Goal: Transaction & Acquisition: Purchase product/service

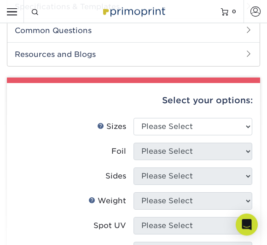
scroll to position [412, 0]
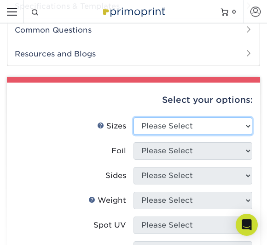
click at [225, 123] on select "Please Select 2" x 3.5" - Standard" at bounding box center [192, 126] width 119 height 17
select select "2.00x3.50"
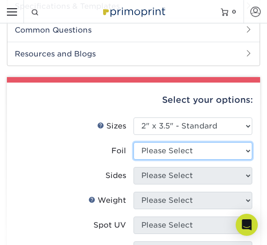
click at [214, 148] on select "Please Select No Yes" at bounding box center [192, 151] width 119 height 17
select select "1"
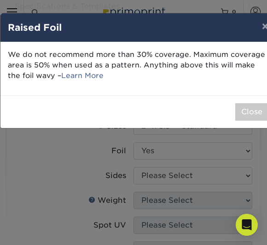
click at [250, 111] on button "Close" at bounding box center [251, 111] width 33 height 17
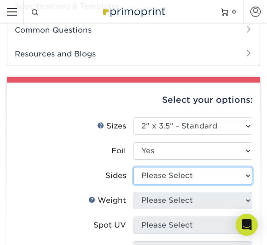
click at [209, 175] on select "Please Select Print Both Sides - Foil Both Sides Print Both Sides - Foil Front …" at bounding box center [192, 175] width 119 height 17
select select "e9e9dfb3-fba1-4d60-972c-fd9ca5904d33"
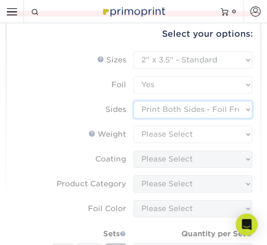
scroll to position [481, 0]
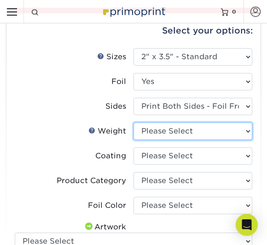
click at [220, 128] on select "Please Select 16PT" at bounding box center [192, 131] width 119 height 17
select select "16PT"
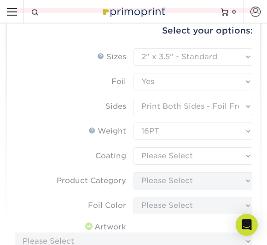
click at [207, 155] on form "Sizes Help Sizes Please Select 2" x 3.5" - Standard Foil Please Select" at bounding box center [133, 206] width 238 height 317
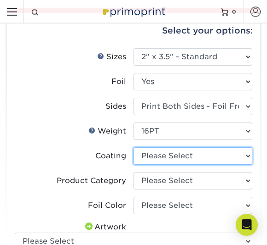
click at [205, 157] on select at bounding box center [192, 156] width 119 height 17
select select "3e7618de-abca-4bda-9f97-8b9129e913d8"
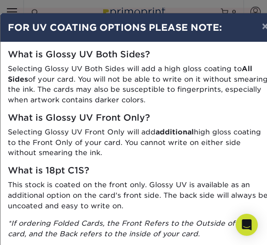
click at [257, 29] on button "×" at bounding box center [264, 26] width 21 height 26
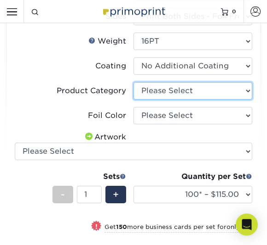
click at [230, 91] on select "Please Select Business Cards" at bounding box center [192, 91] width 119 height 17
select select "3b5148f1-0588-4f88-a218-97bcfdce65c1"
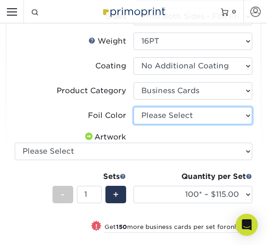
click at [227, 117] on select "Please Select Silver Foil Gold Foil Holographic Foil" at bounding box center [192, 115] width 119 height 17
select select "070be916-f238-4bbb-84b5-b64a15a64c9f"
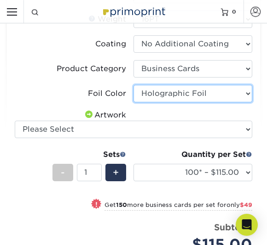
scroll to position [598, 0]
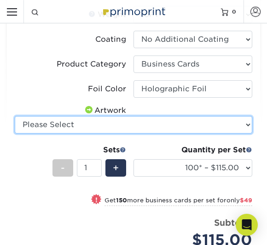
click at [225, 121] on select "Please Select I will upload files I need a design - $100" at bounding box center [133, 124] width 237 height 17
select select "upload"
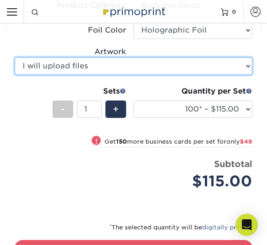
scroll to position [662, 0]
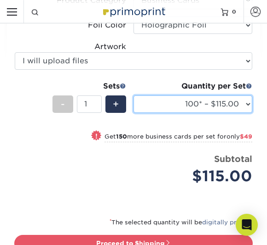
click at [231, 104] on select "100* – $115.00 250* – $164.00 500* – $221.00" at bounding box center [192, 104] width 119 height 17
select select "250* – $164.00"
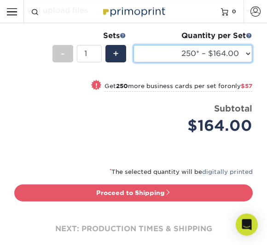
scroll to position [713, 0]
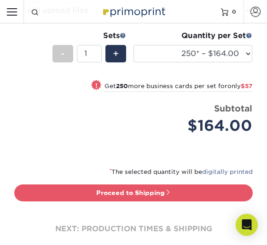
click at [167, 191] on span at bounding box center [168, 192] width 6 height 6
type input "Set 1"
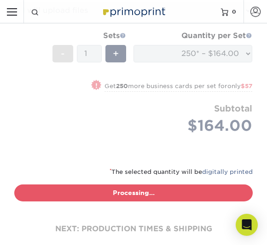
select select "1cbcb5c4-95c2-4600-ba81-4a6f4084a4d2"
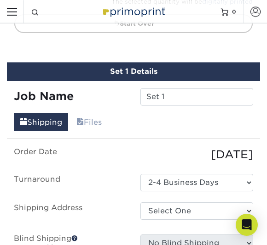
scroll to position [918, 0]
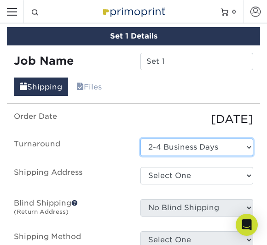
click at [226, 145] on select "Select One 2-4 Business Days" at bounding box center [196, 147] width 113 height 17
click at [229, 143] on select "Select One 2-4 Business Days" at bounding box center [196, 147] width 113 height 17
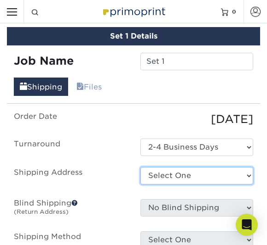
click at [199, 175] on select "Select One + Add New Address - Login" at bounding box center [196, 175] width 113 height 17
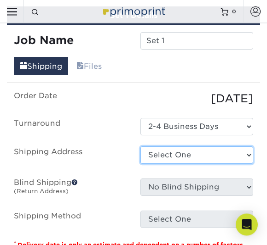
scroll to position [938, 0]
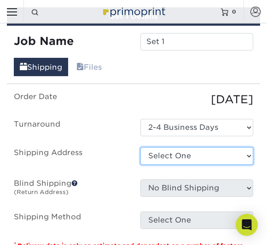
click at [212, 148] on select "Select One + Add New Address - Login" at bounding box center [196, 156] width 113 height 17
select select "newaddress"
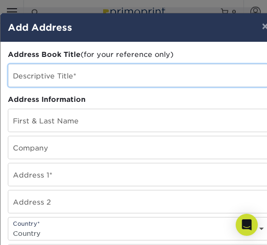
click at [108, 80] on input "text" at bounding box center [137, 75] width 259 height 23
type input "Bombshell Wigs"
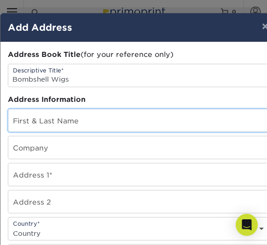
click at [93, 120] on input "text" at bounding box center [137, 120] width 259 height 23
type input "[PERSON_NAME]"
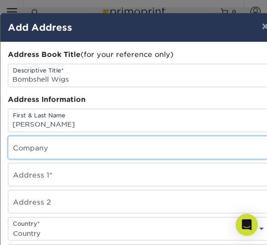
click at [93, 152] on input "text" at bounding box center [137, 148] width 259 height 23
type input "[STREET_ADDRESS]"
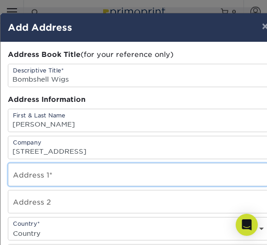
click at [92, 184] on input "text" at bounding box center [137, 175] width 259 height 23
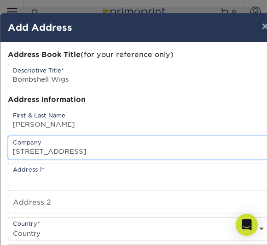
click at [54, 157] on input "[STREET_ADDRESS]" at bounding box center [137, 148] width 259 height 23
click at [60, 154] on input "[STREET_ADDRESS]" at bounding box center [137, 148] width 259 height 23
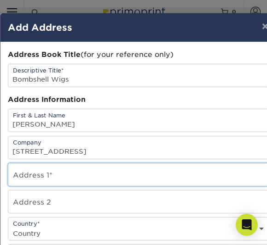
click at [48, 181] on input "text" at bounding box center [137, 175] width 259 height 23
click at [46, 177] on input "text" at bounding box center [137, 175] width 259 height 23
click at [25, 179] on input "text" at bounding box center [137, 175] width 259 height 23
paste input "[STREET_ADDRESS]"
type input "[STREET_ADDRESS]"
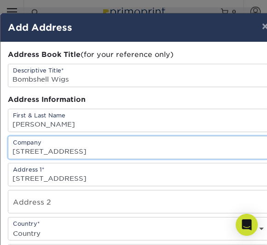
click at [82, 155] on input "[STREET_ADDRESS]" at bounding box center [137, 148] width 259 height 23
type input "1"
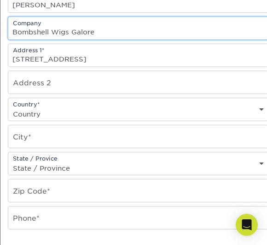
scroll to position [120, 0]
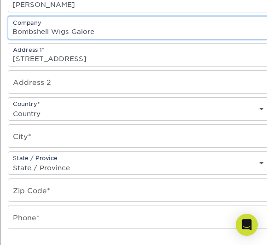
type input "Bombshell Wigs Galore"
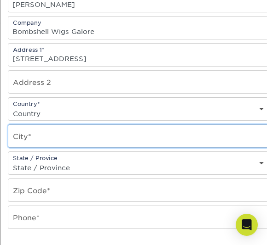
click at [54, 143] on input "text" at bounding box center [137, 136] width 259 height 23
type input "Mi"
type input "Midlothian"
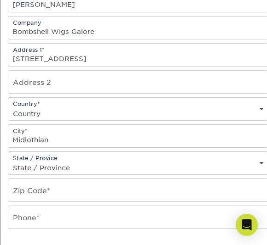
select select "VA"
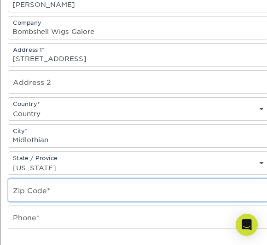
type input "23112"
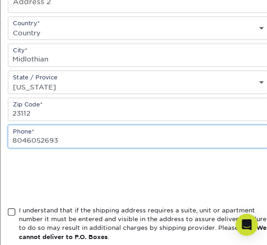
scroll to position [207, 0]
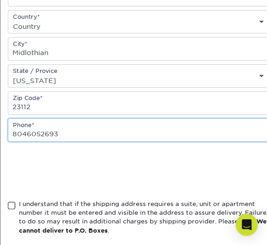
type input "8046052693"
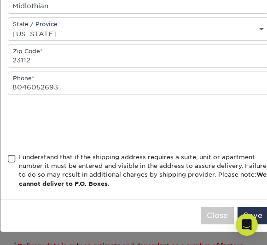
scroll to position [260, 0]
click at [14, 162] on span at bounding box center [12, 159] width 8 height 9
click at [0, 0] on input "I understand that if the shipping address requires a suite, unit or apartment n…" at bounding box center [0, 0] width 0 height 0
click at [257, 213] on button "Save" at bounding box center [252, 215] width 31 height 17
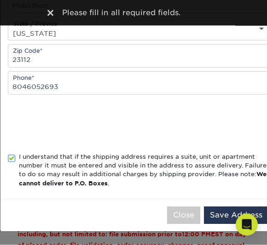
scroll to position [961, 0]
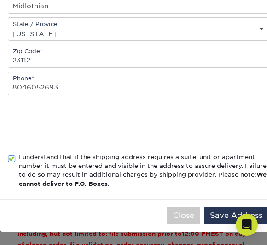
click at [216, 216] on button "Save Address" at bounding box center [236, 215] width 64 height 17
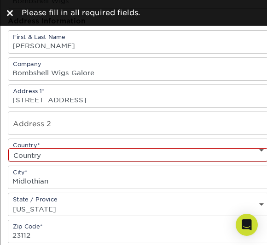
scroll to position [75, 0]
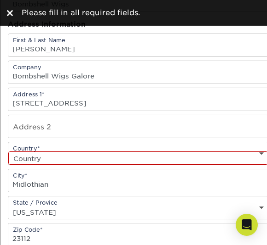
click at [141, 163] on select "Country [GEOGRAPHIC_DATA] [GEOGRAPHIC_DATA] ----------------------------- [GEOG…" at bounding box center [137, 158] width 259 height 13
select select "US"
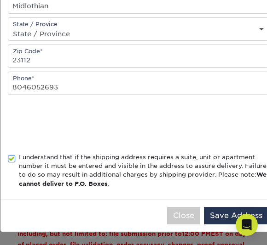
scroll to position [260, 0]
click at [217, 216] on button "Save Address" at bounding box center [236, 215] width 64 height 17
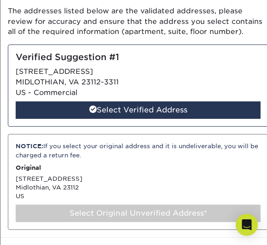
scroll to position [60, 0]
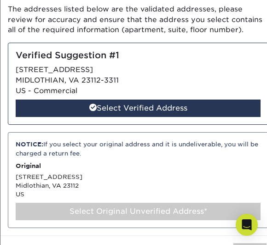
click at [177, 109] on div "Select Verified Address" at bounding box center [138, 108] width 245 height 17
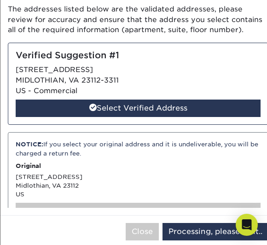
scroll to position [0, 0]
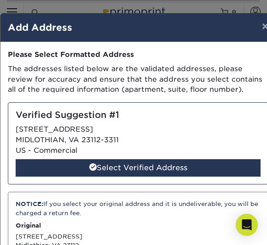
select select "286674"
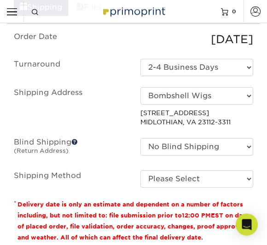
scroll to position [998, 0]
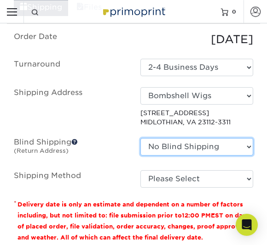
click at [213, 141] on select "No Blind Shipping + Add New Address" at bounding box center [196, 146] width 113 height 17
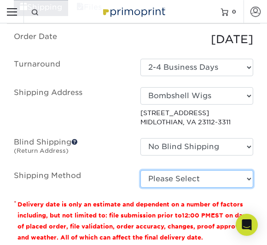
click at [194, 177] on select "Please Select Ground Shipping (+$7.84) 3 Day Shipping Service (+$15.36) 2 Day A…" at bounding box center [196, 179] width 113 height 17
select select "02"
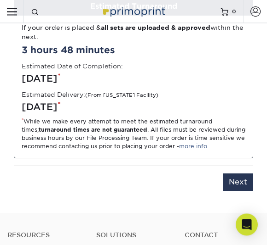
scroll to position [1252, 0]
click at [240, 181] on input "Next" at bounding box center [237, 182] width 30 height 17
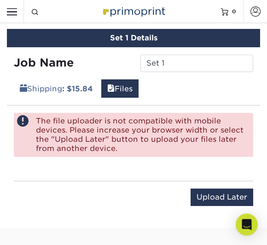
scroll to position [912, 0]
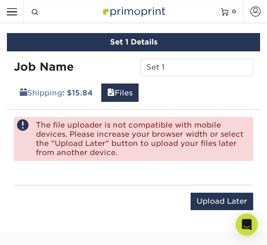
click at [133, 91] on link "Files" at bounding box center [119, 93] width 37 height 18
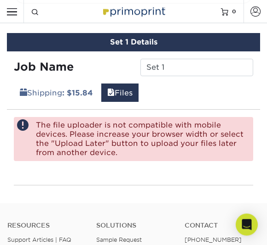
scroll to position [913, 0]
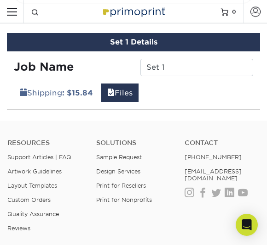
click at [136, 94] on link "Files" at bounding box center [119, 93] width 37 height 18
